Goal: Information Seeking & Learning: Learn about a topic

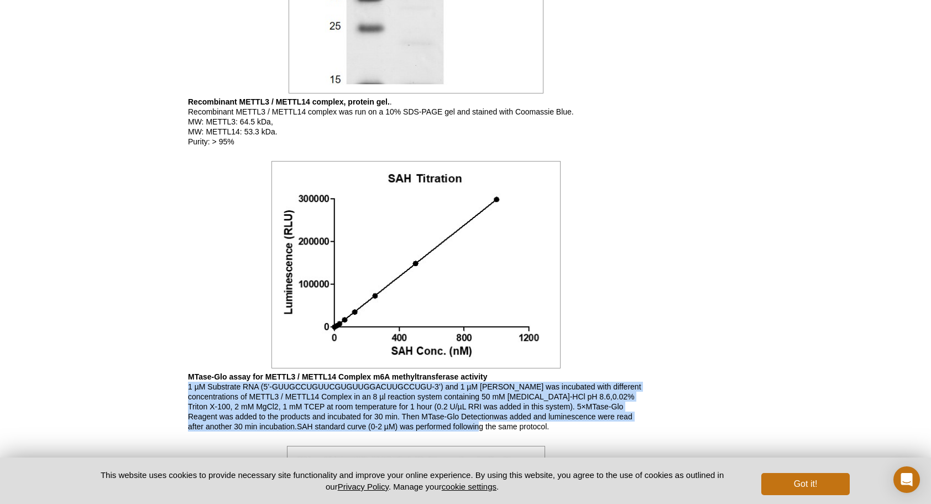
drag, startPoint x: 187, startPoint y: 385, endPoint x: 488, endPoint y: 428, distance: 303.9
click at [488, 428] on div "Feedback Print Recombinant METTL3 / METTL14 complex Catalog No: 31570 Format: 2…" at bounding box center [412, 99] width 461 height 1460
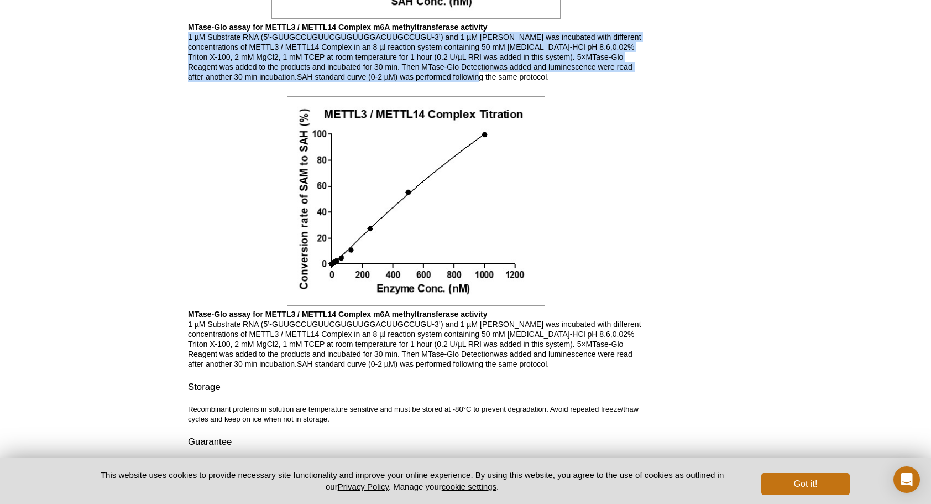
scroll to position [1052, 0]
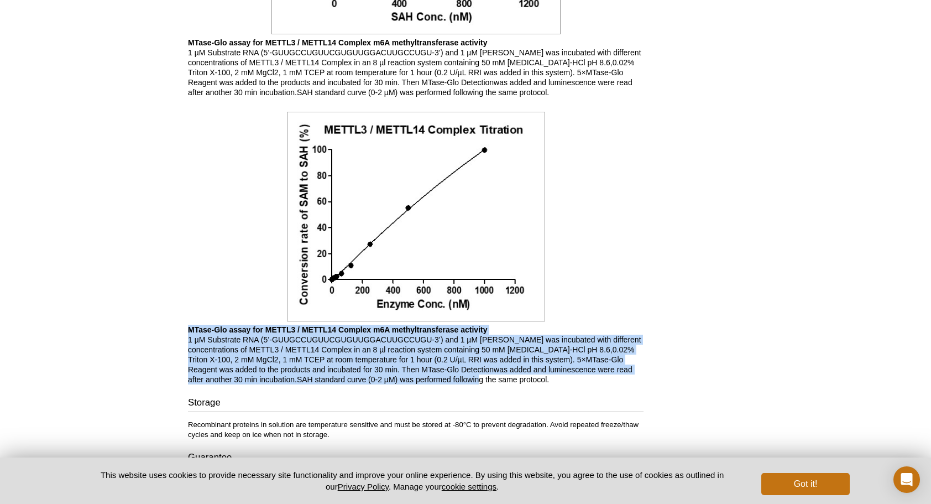
drag, startPoint x: 185, startPoint y: 332, endPoint x: 483, endPoint y: 375, distance: 301.5
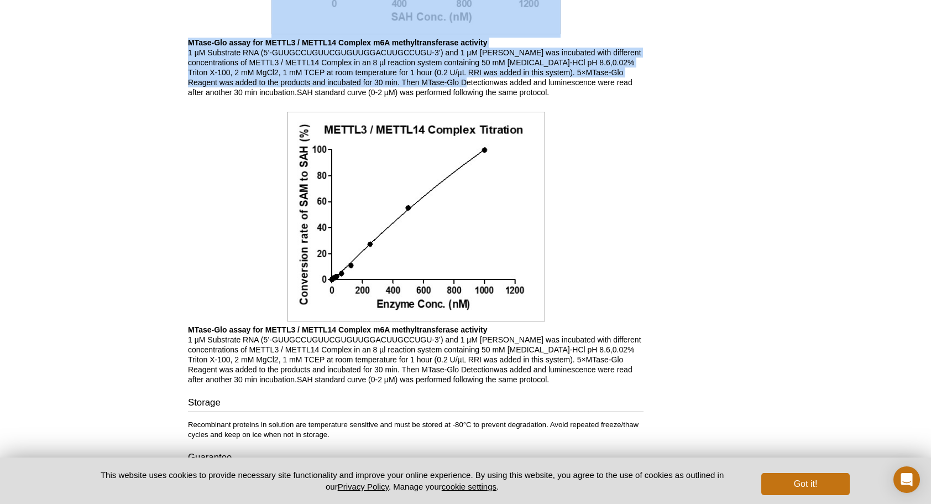
drag, startPoint x: 247, startPoint y: 34, endPoint x: 472, endPoint y: 77, distance: 229.6
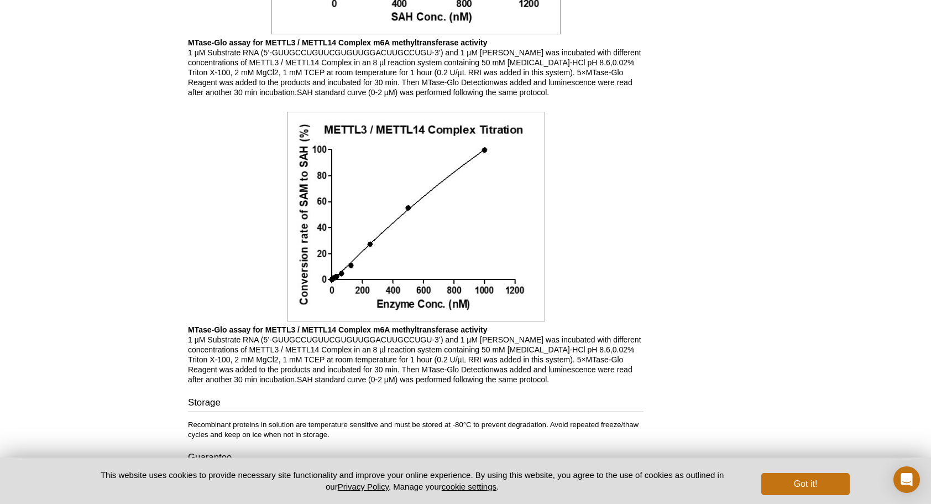
drag, startPoint x: 472, startPoint y: 77, endPoint x: 464, endPoint y: 98, distance: 22.6
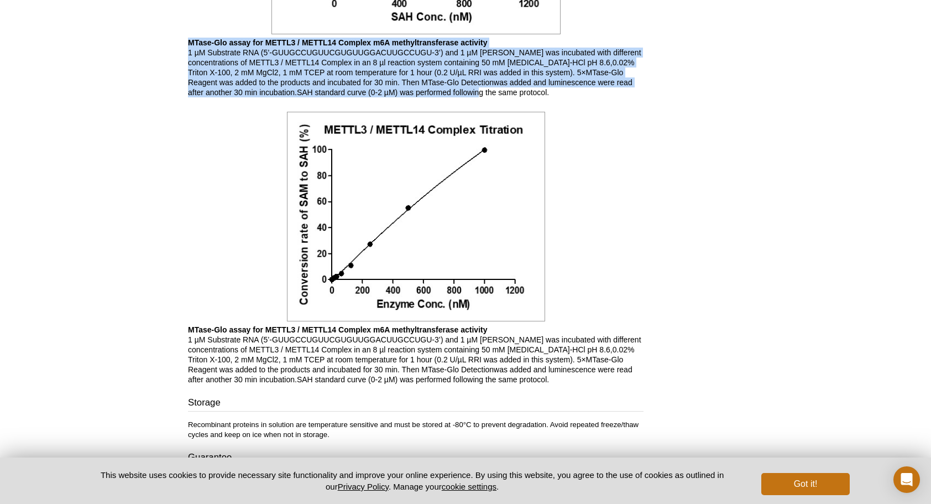
drag, startPoint x: 492, startPoint y: 91, endPoint x: 190, endPoint y: 35, distance: 306.9
click at [190, 38] on p "MTase-Glo assay for METTL3 / METTL14 Complex m6A methyltransferase activity 1 µ…" at bounding box center [415, 68] width 455 height 60
copy p "MTase-Glo assay for METTL3 / METTL14 Complex m6A methyltransferase activity 1 µ…"
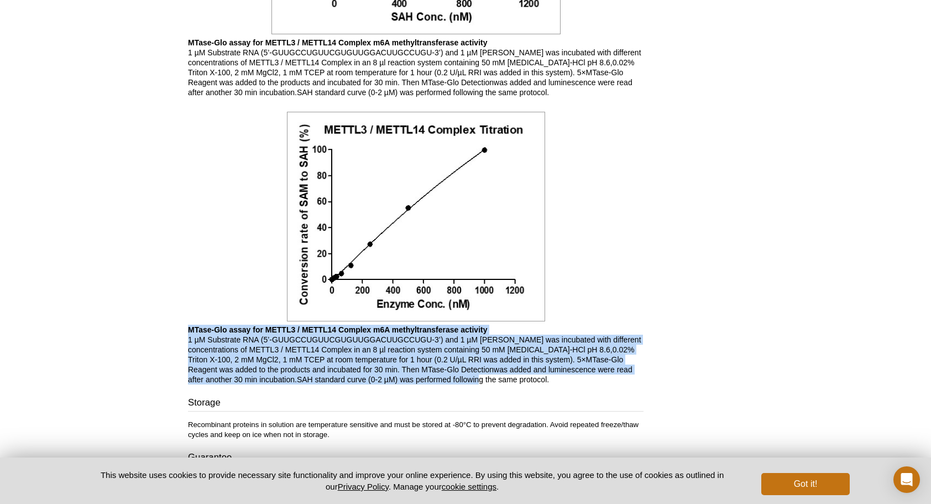
drag, startPoint x: 190, startPoint y: 331, endPoint x: 485, endPoint y: 373, distance: 298.1
click at [485, 373] on p "MTase-Glo assay for METTL3 / METTL14 Complex m6A methyltransferase activity 1 µ…" at bounding box center [415, 354] width 455 height 60
copy p "MTase-Glo assay for METTL3 / METTL14 Complex m6A methyltransferase activity 1 µ…"
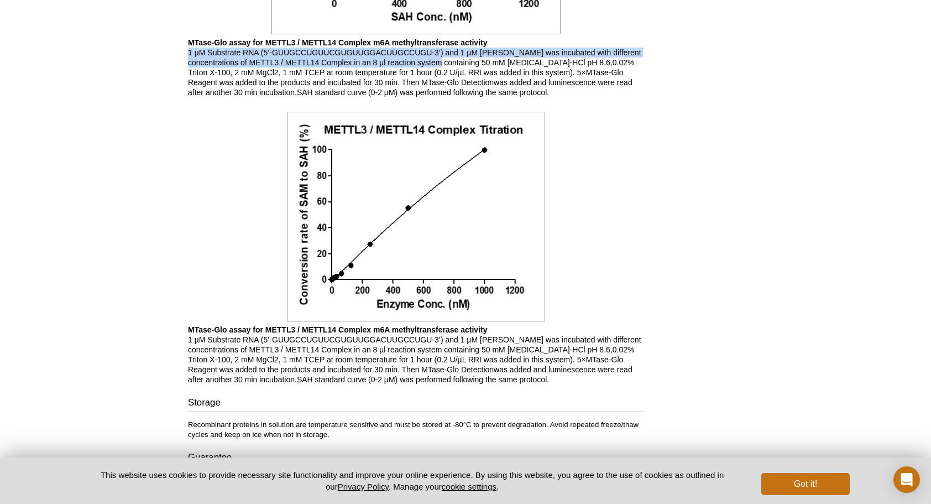
drag, startPoint x: 189, startPoint y: 46, endPoint x: 476, endPoint y: 61, distance: 287.8
click at [476, 61] on p "MTase-Glo assay for METTL3 / METTL14 Complex m6A methyltransferase activity 1 µ…" at bounding box center [415, 68] width 455 height 60
